Goal: Find specific page/section: Find specific page/section

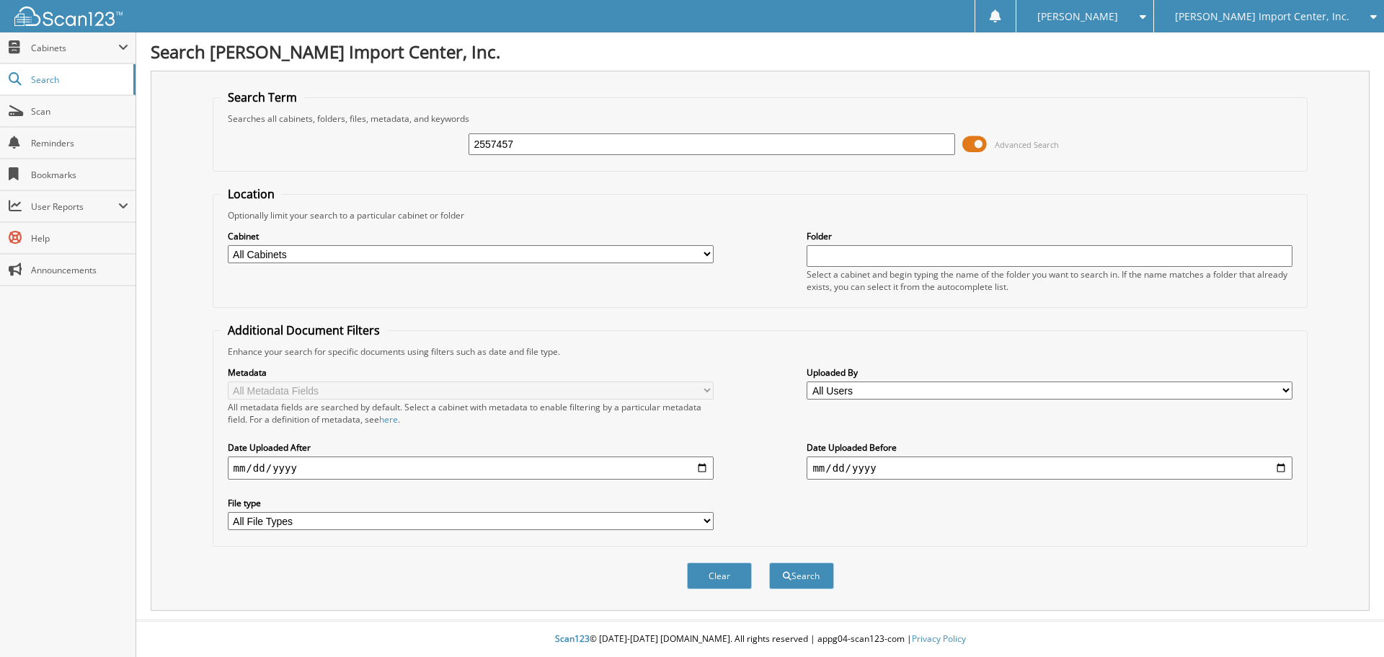
type input "2557457"
click at [769, 562] on button "Search" at bounding box center [801, 575] width 65 height 27
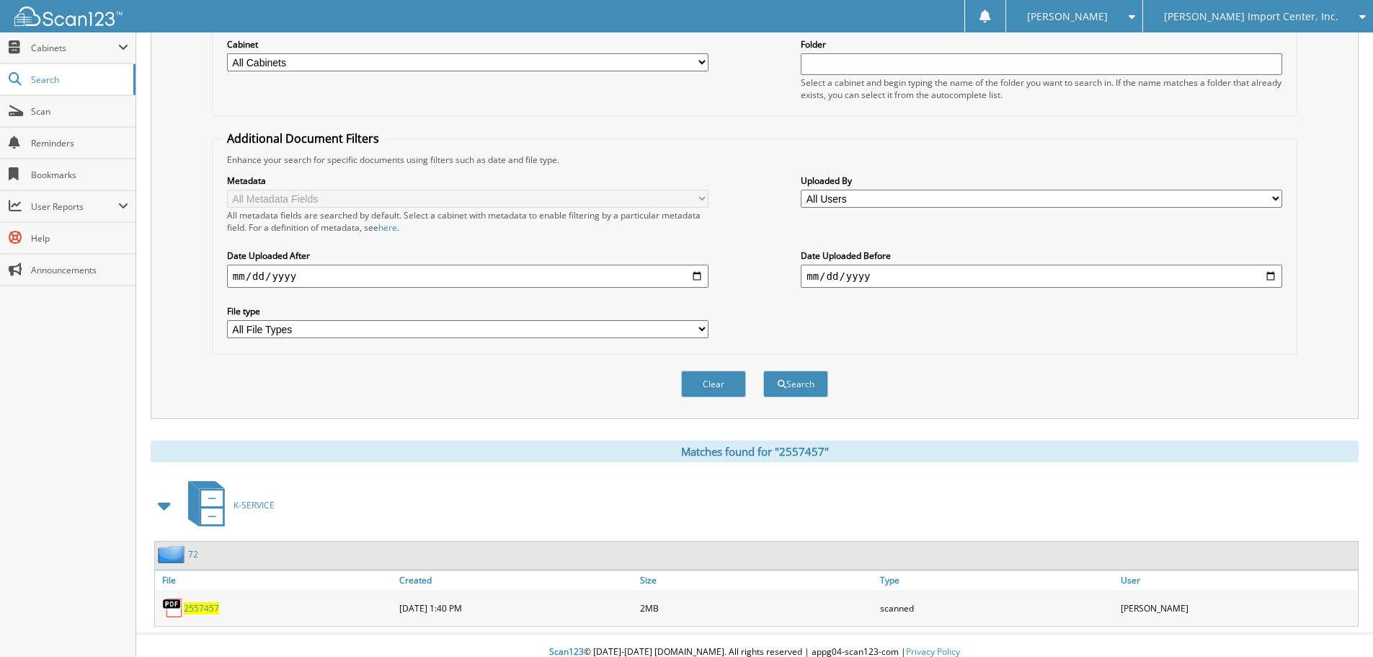
scroll to position [205, 0]
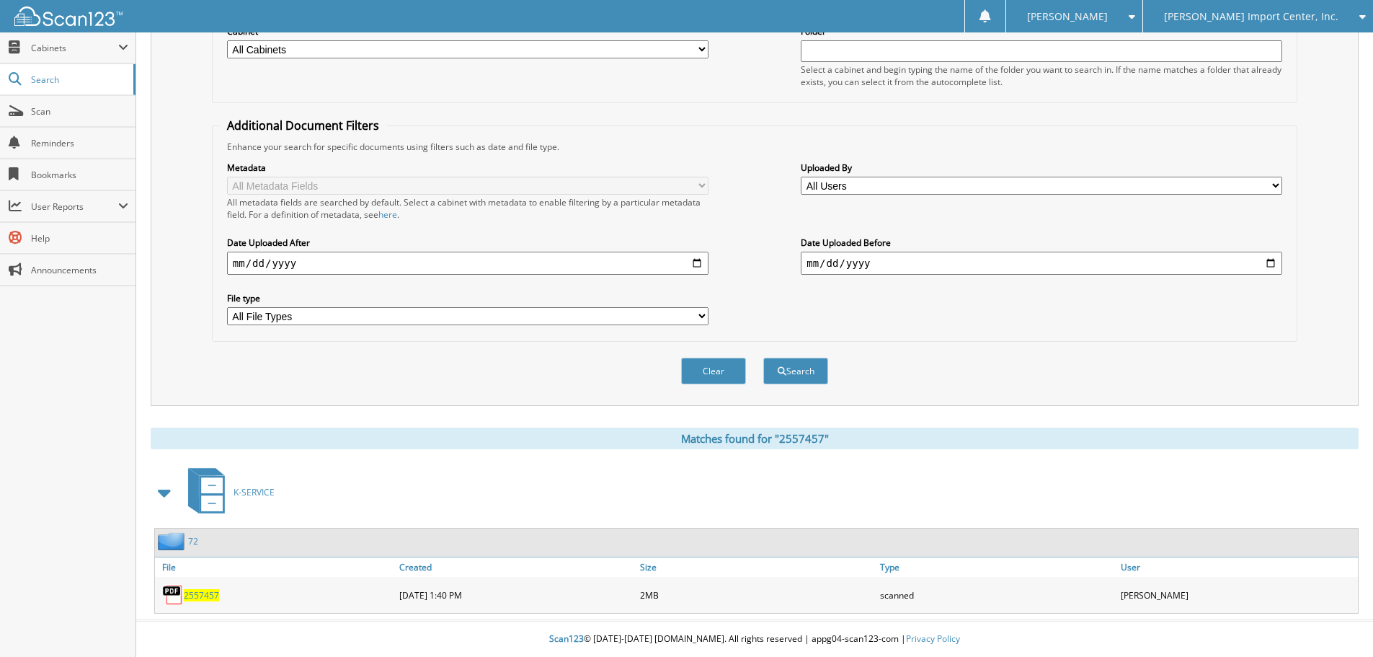
click at [199, 597] on span "2557457" at bounding box center [201, 595] width 35 height 12
